Goal: Information Seeking & Learning: Check status

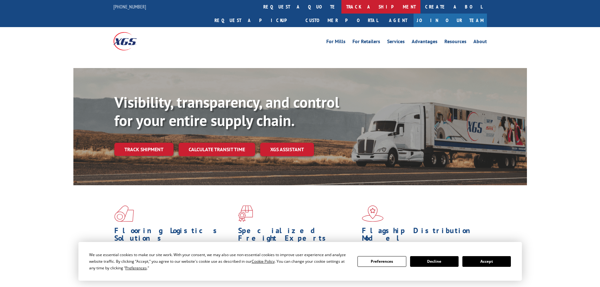
click at [341, 5] on link "track a shipment" at bounding box center [380, 7] width 79 height 14
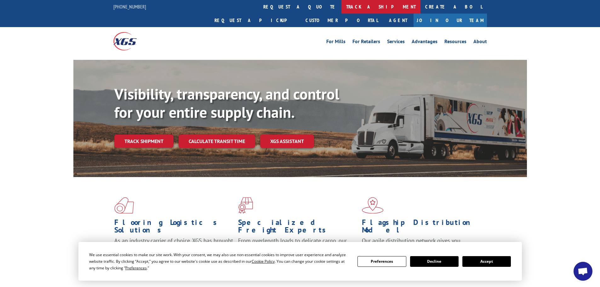
click at [341, 8] on link "track a shipment" at bounding box center [380, 7] width 79 height 14
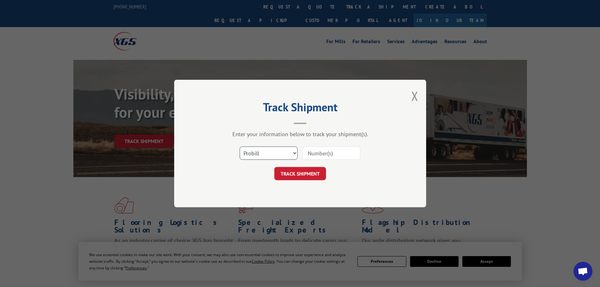
click at [256, 152] on select "Select category... Probill BOL PO" at bounding box center [268, 152] width 58 height 13
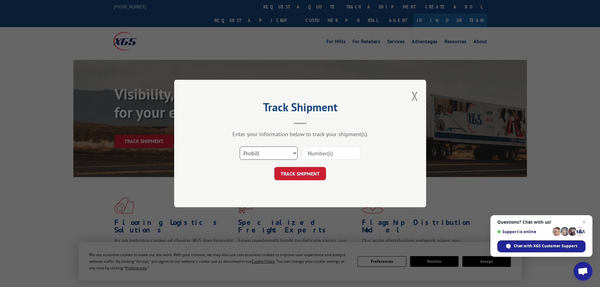
select select "po"
click at [239, 146] on select "Select category... Probill BOL PO" at bounding box center [268, 152] width 58 height 13
click at [317, 155] on input at bounding box center [331, 152] width 58 height 13
paste input "48508651"
type input "48508651"
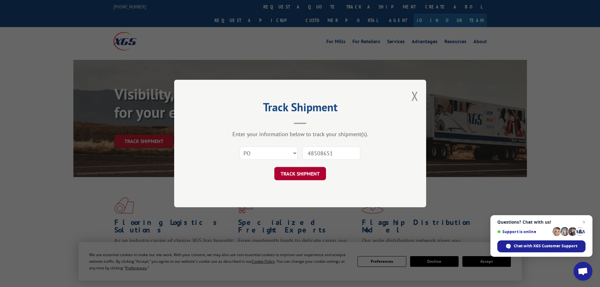
click at [296, 172] on button "TRACK SHIPMENT" at bounding box center [300, 173] width 52 height 13
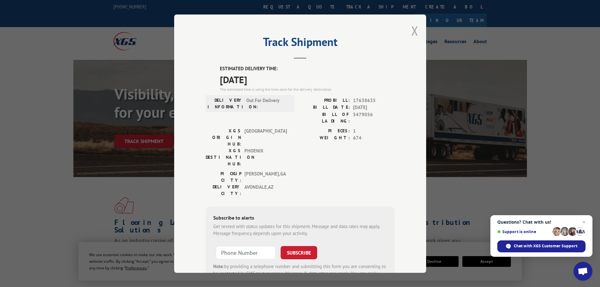
click at [411, 32] on button "Close modal" at bounding box center [414, 30] width 7 height 17
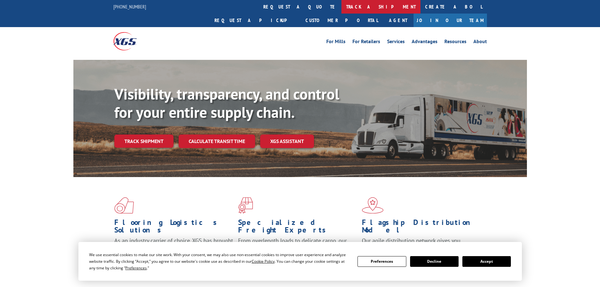
click at [341, 9] on link "track a shipment" at bounding box center [380, 7] width 79 height 14
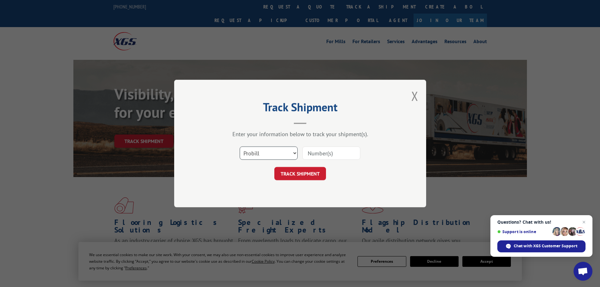
click at [255, 155] on select "Select category... Probill BOL PO" at bounding box center [268, 152] width 58 height 13
select select "po"
click at [239, 146] on select "Select category... Probill BOL PO" at bounding box center [268, 152] width 58 height 13
click at [312, 155] on input at bounding box center [331, 152] width 58 height 13
paste input "48508687"
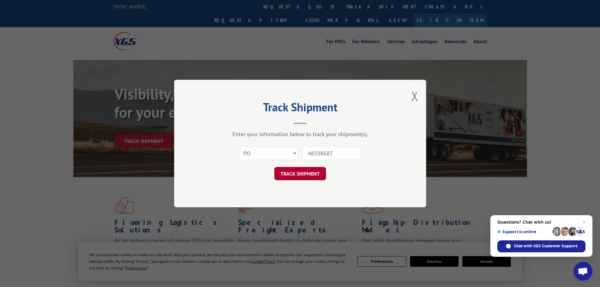
type input "48508687"
click at [301, 173] on button "TRACK SHIPMENT" at bounding box center [300, 173] width 52 height 13
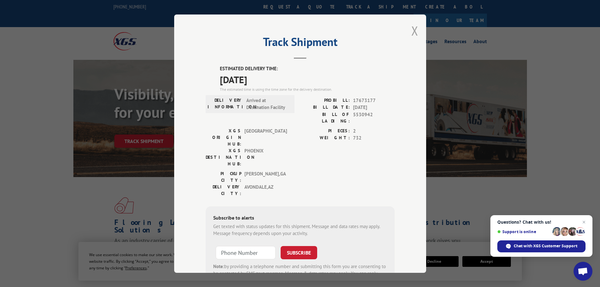
click at [412, 30] on button "Close modal" at bounding box center [414, 30] width 7 height 17
